Goal: Contribute content: Contribute content

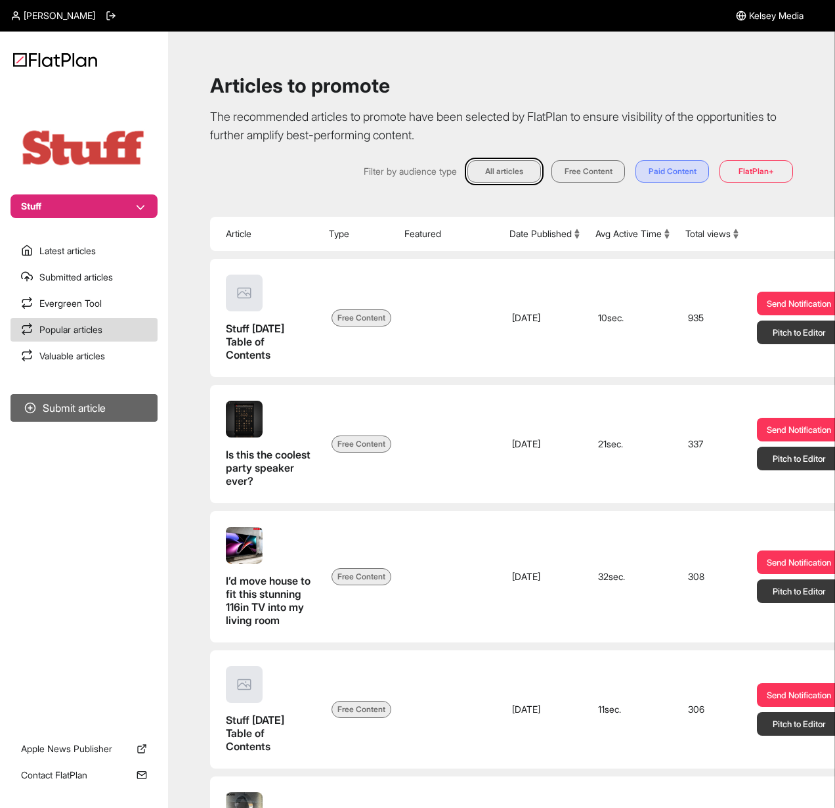
click at [69, 414] on button "Submit article" at bounding box center [84, 408] width 147 height 28
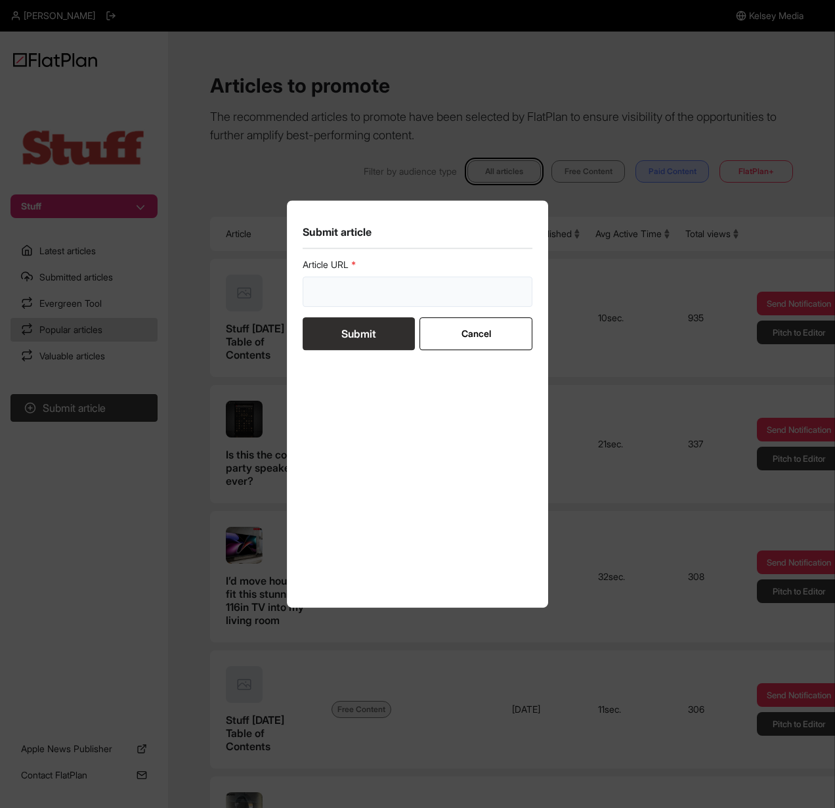
click at [363, 291] on input "url" at bounding box center [418, 292] width 230 height 30
paste input "[URL][DOMAIN_NAME]"
type input "[URL][DOMAIN_NAME]"
click at [315, 411] on div "Article URL [URL][DOMAIN_NAME] Submit Cancel" at bounding box center [418, 425] width 230 height 334
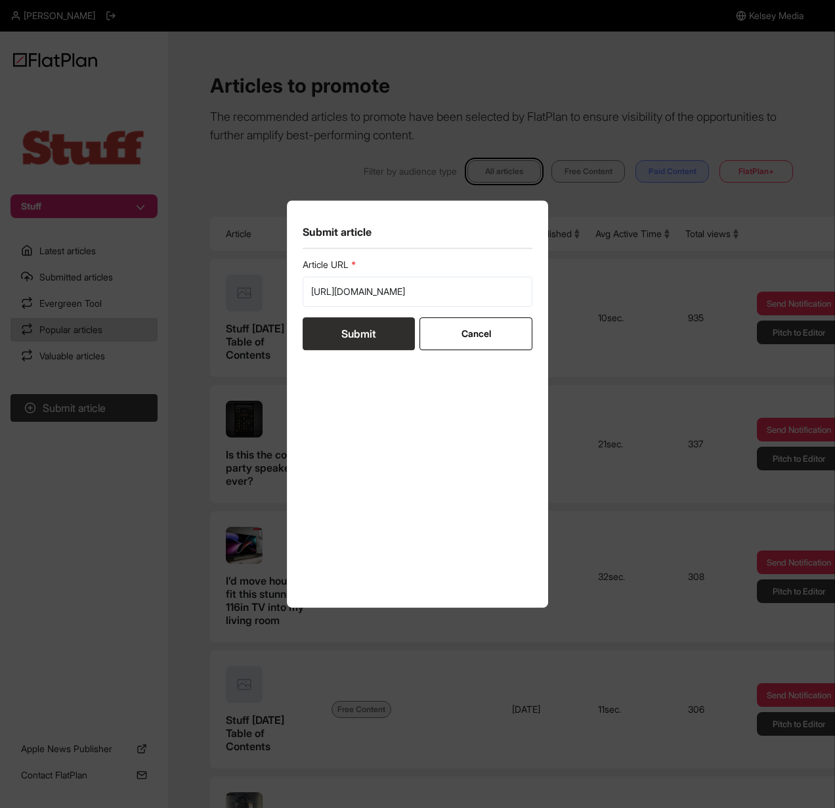
scroll to position [0, 0]
drag, startPoint x: 350, startPoint y: 336, endPoint x: 411, endPoint y: 355, distance: 63.4
click at [351, 336] on button "Submit" at bounding box center [359, 333] width 112 height 33
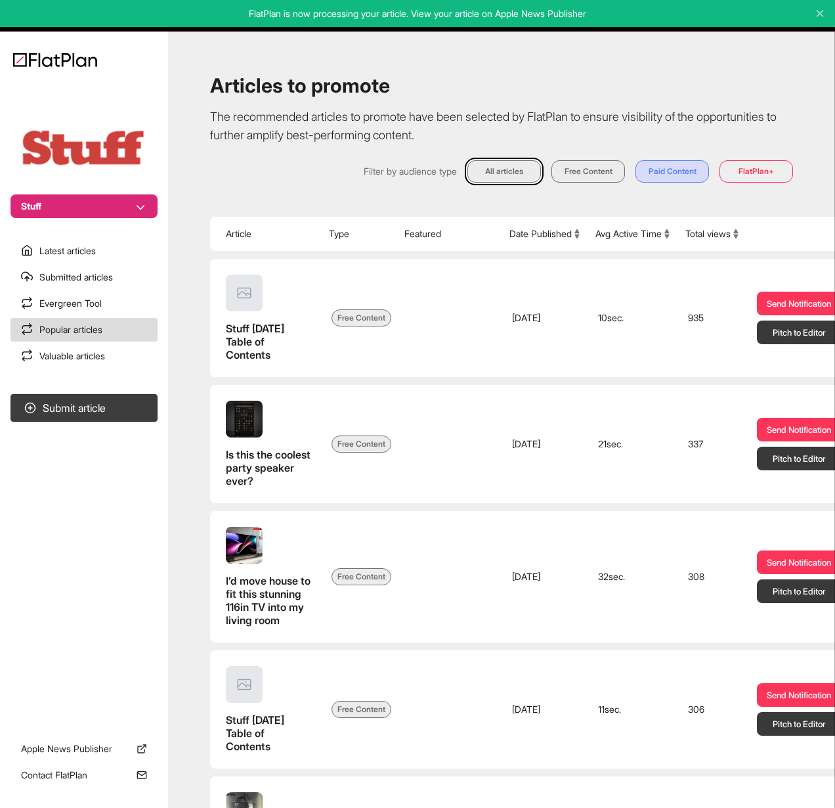
drag, startPoint x: 423, startPoint y: 16, endPoint x: 616, endPoint y: 8, distance: 193.3
click at [616, 7] on p "FlatPlan is now processing your article. View your article on Apple News Publis…" at bounding box center [417, 13] width 817 height 13
click at [121, 243] on link "Latest articles" at bounding box center [84, 251] width 147 height 24
